Goal: Task Accomplishment & Management: Complete application form

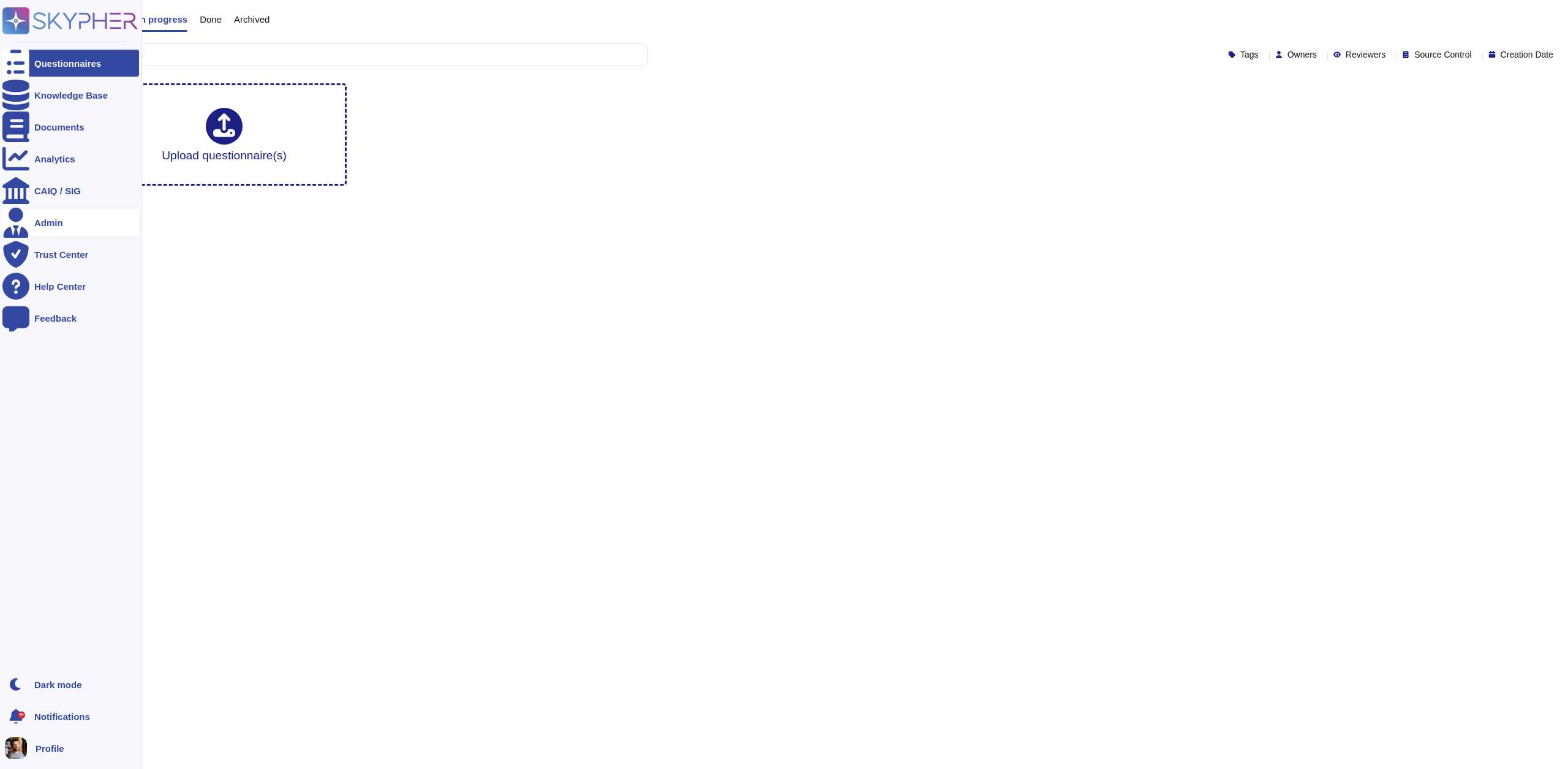
click at [59, 223] on div "Admin" at bounding box center [48, 222] width 29 height 9
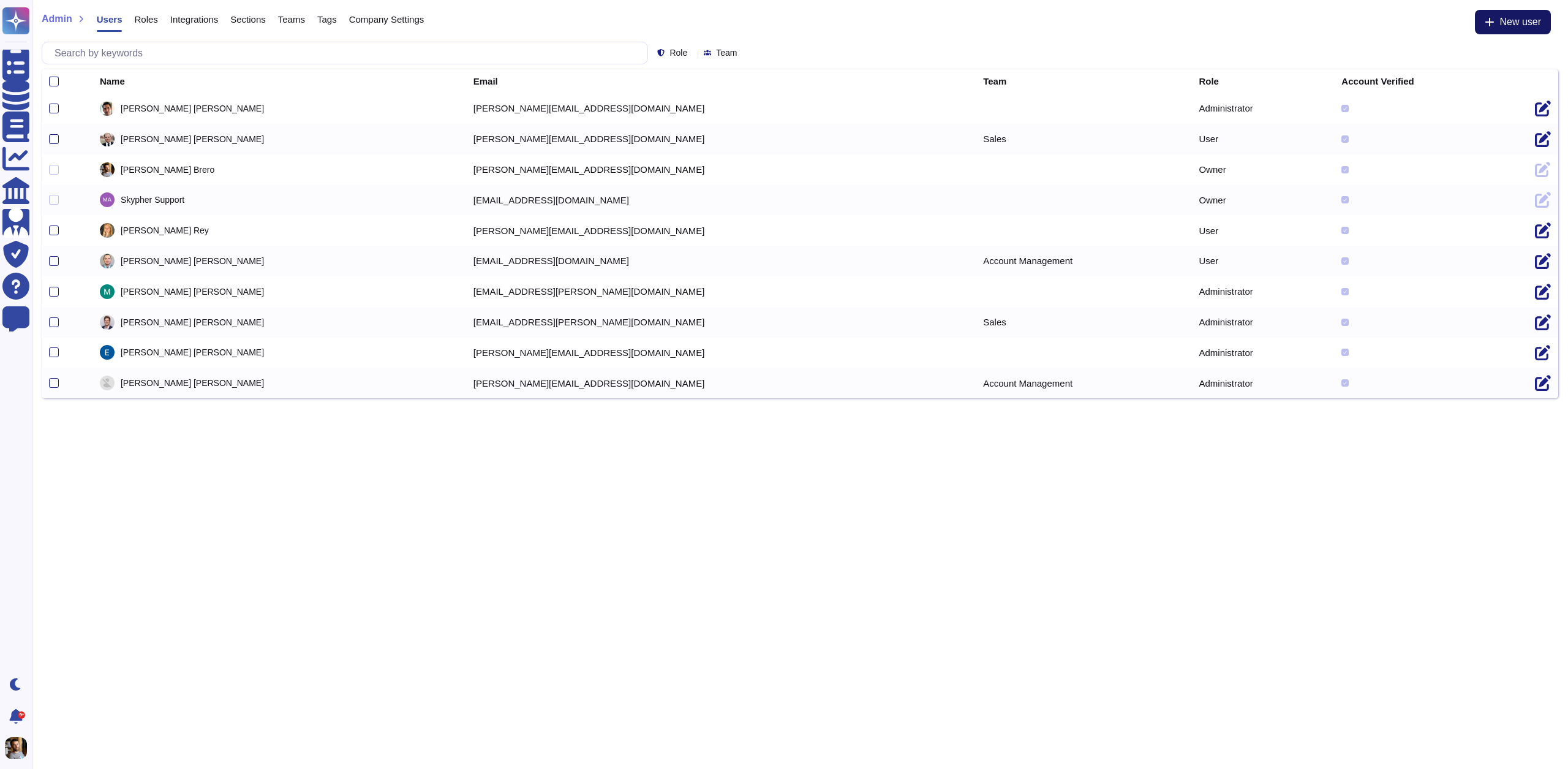
click at [1515, 25] on span "New user" at bounding box center [1520, 22] width 42 height 10
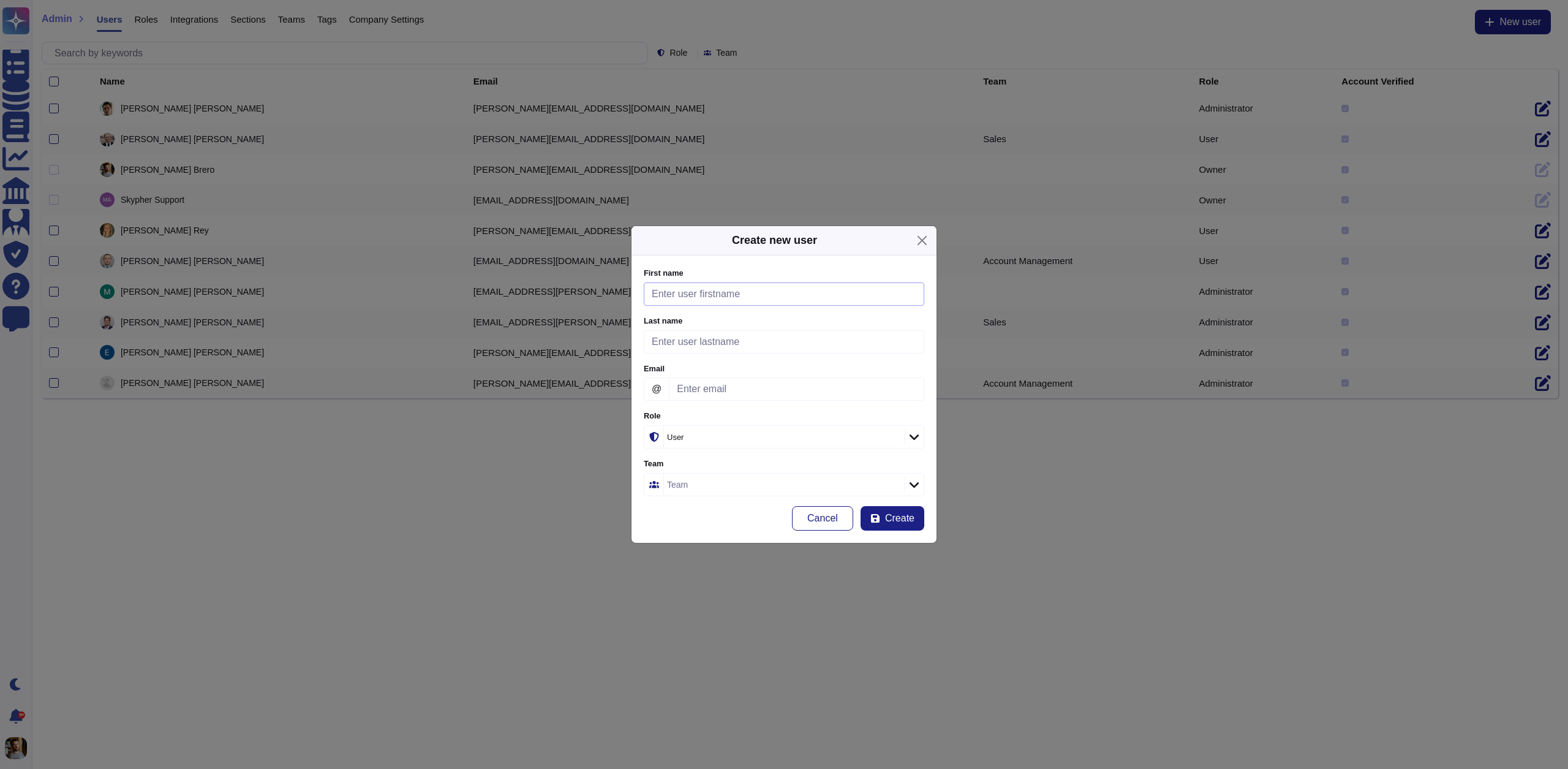
click at [719, 302] on input "First name" at bounding box center [784, 293] width 280 height 23
type input "[PERSON_NAME]"
type input "Lichat"
paste input "[PERSON_NAME][EMAIL_ADDRESS][PERSON_NAME][DOMAIN_NAME]"
type input "[PERSON_NAME][EMAIL_ADDRESS][PERSON_NAME][DOMAIN_NAME]"
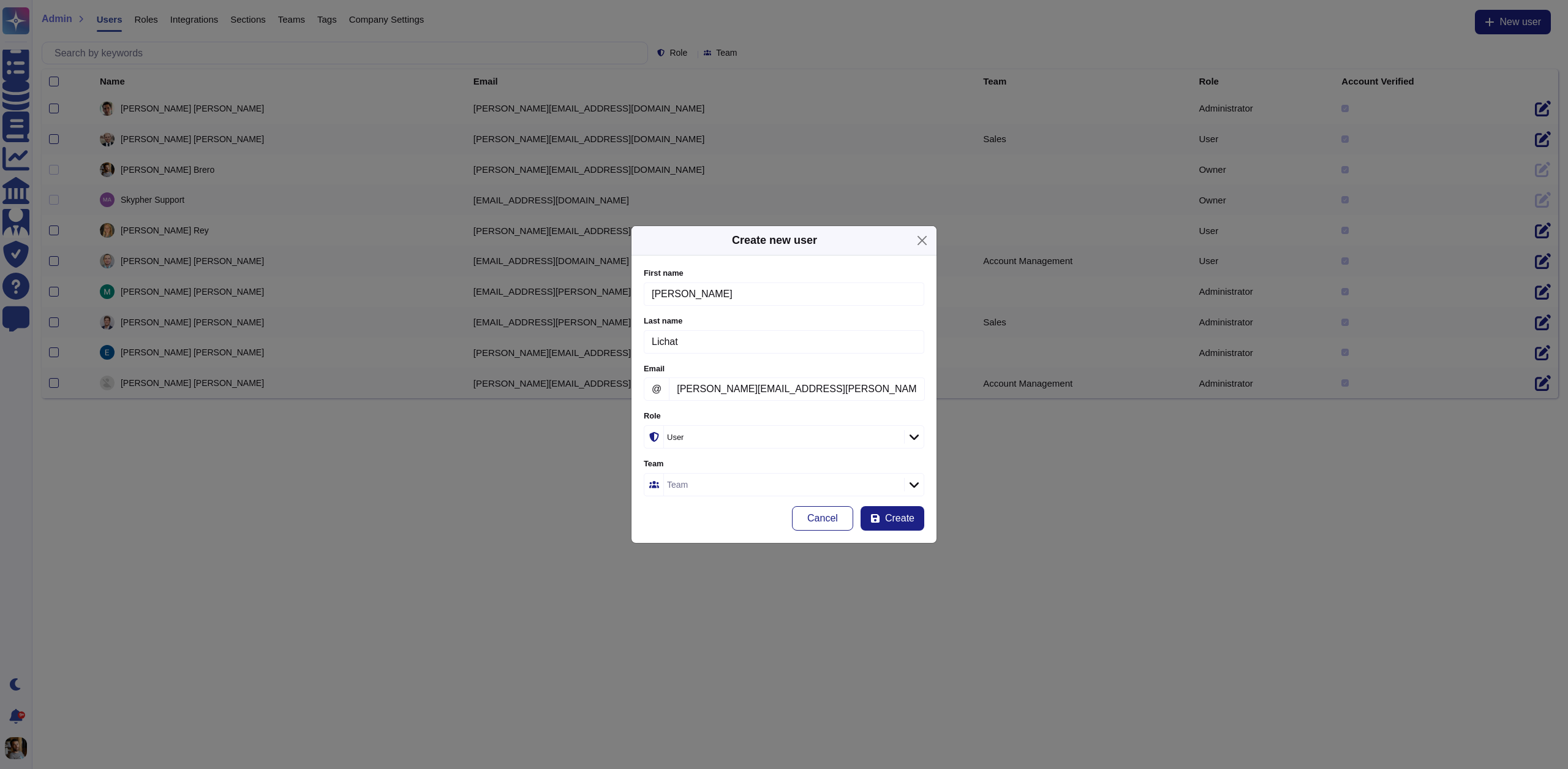
click at [722, 441] on div "User" at bounding box center [778, 437] width 221 height 8
click at [698, 508] on span "Administrator" at bounding box center [683, 504] width 53 height 11
click at [889, 521] on span "Create" at bounding box center [900, 518] width 30 height 10
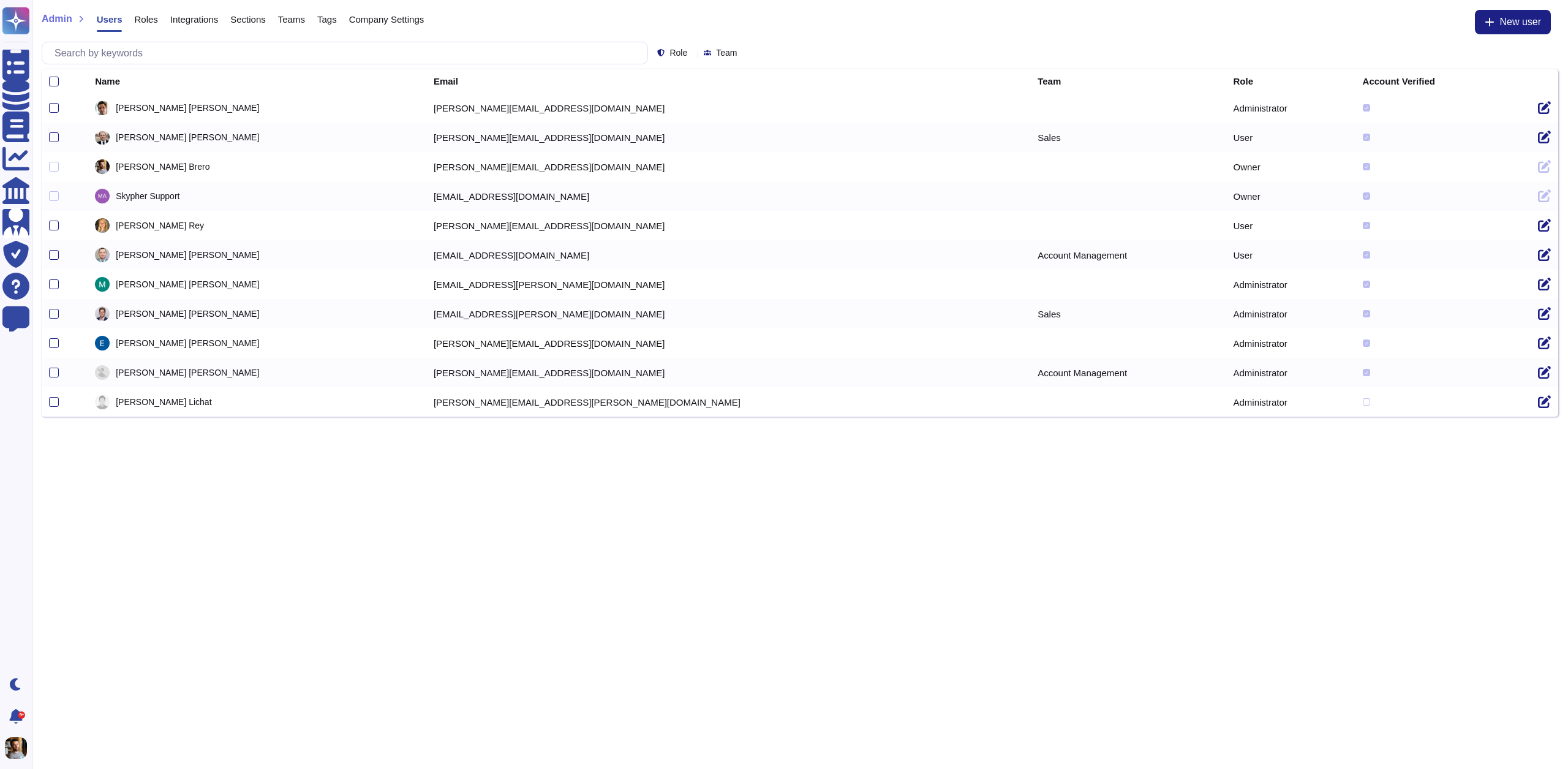
click at [466, 417] on html "Questionnaires Knowledge Base Documents Analytics CAIQ / SIG Admin Trust Center…" at bounding box center [784, 208] width 1568 height 417
